Goal: Navigation & Orientation: Find specific page/section

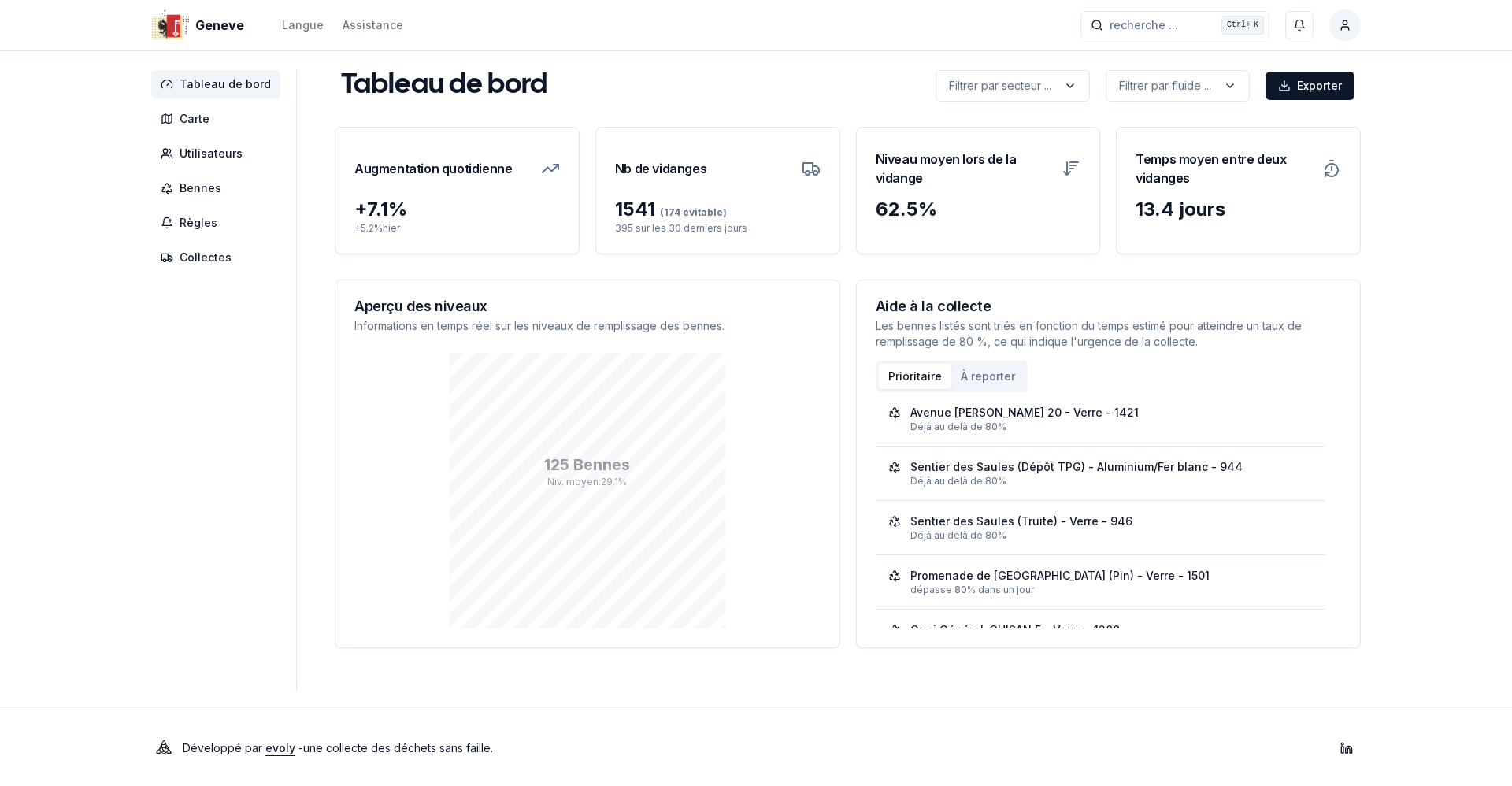
click at [262, 412] on aside "Tableau de bord Carte Utilisateurs Bennes Règles Collectes" at bounding box center [224, 380] width 145 height 620
